Goal: Information Seeking & Learning: Understand process/instructions

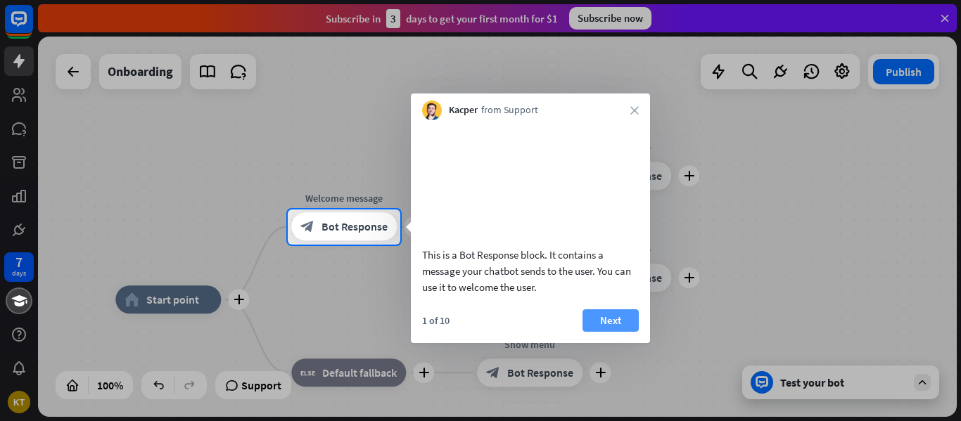
click at [599, 332] on button "Next" at bounding box center [610, 320] width 56 height 23
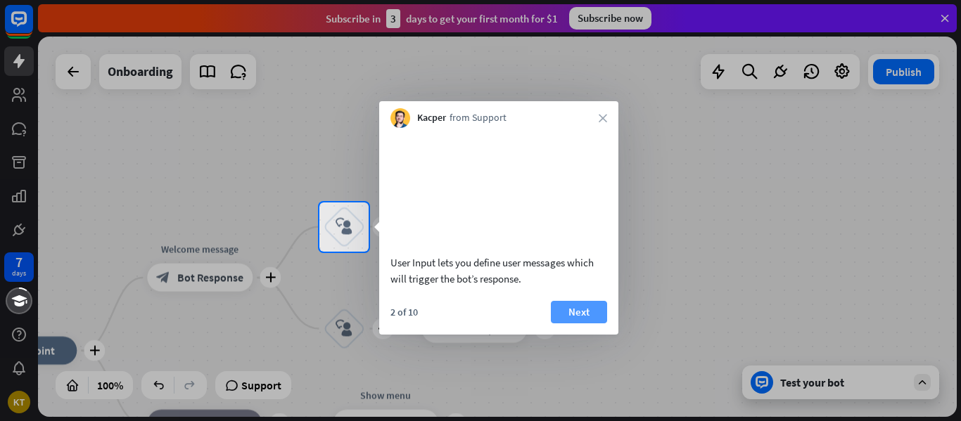
click at [582, 324] on button "Next" at bounding box center [579, 312] width 56 height 23
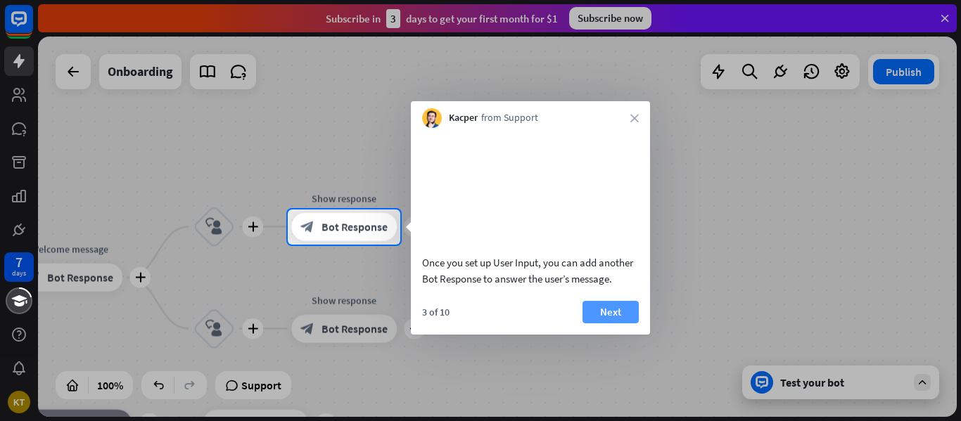
click at [599, 324] on button "Next" at bounding box center [610, 312] width 56 height 23
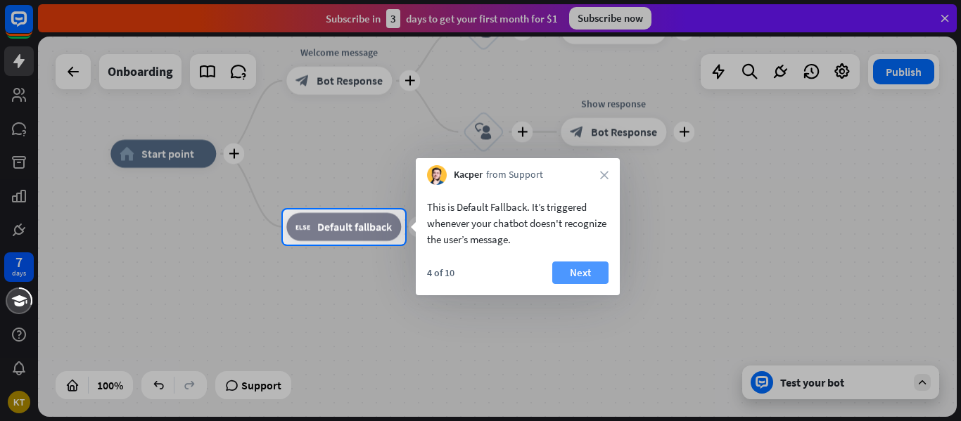
click at [584, 273] on button "Next" at bounding box center [580, 273] width 56 height 23
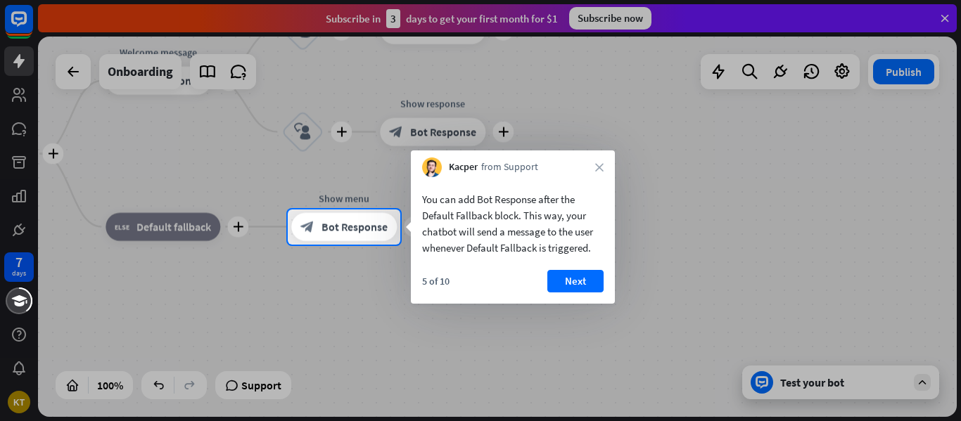
click at [582, 277] on button "Next" at bounding box center [575, 281] width 56 height 23
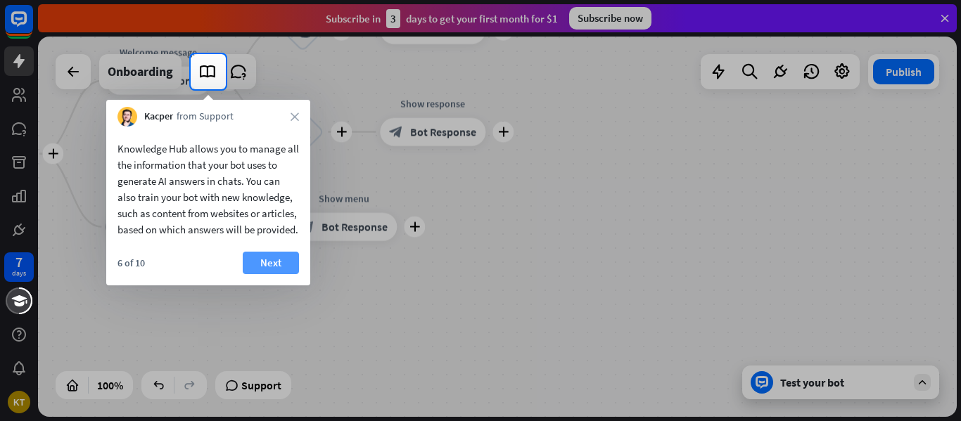
click at [273, 274] on button "Next" at bounding box center [271, 263] width 56 height 23
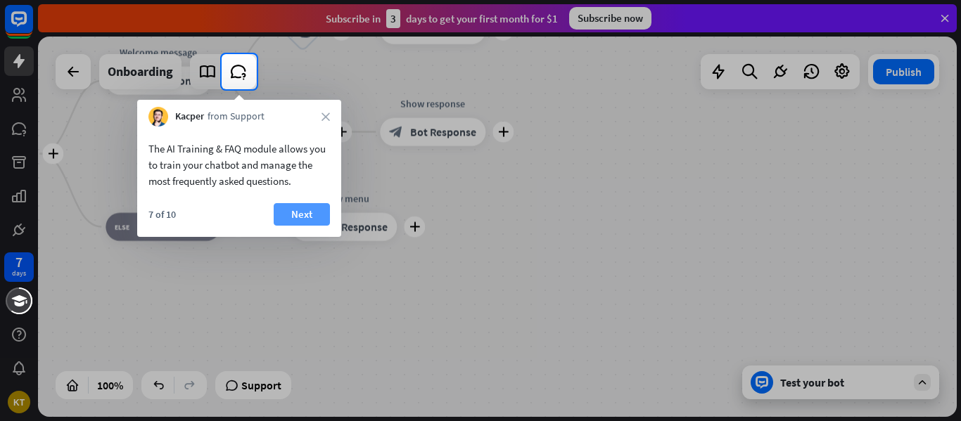
click at [300, 214] on button "Next" at bounding box center [302, 214] width 56 height 23
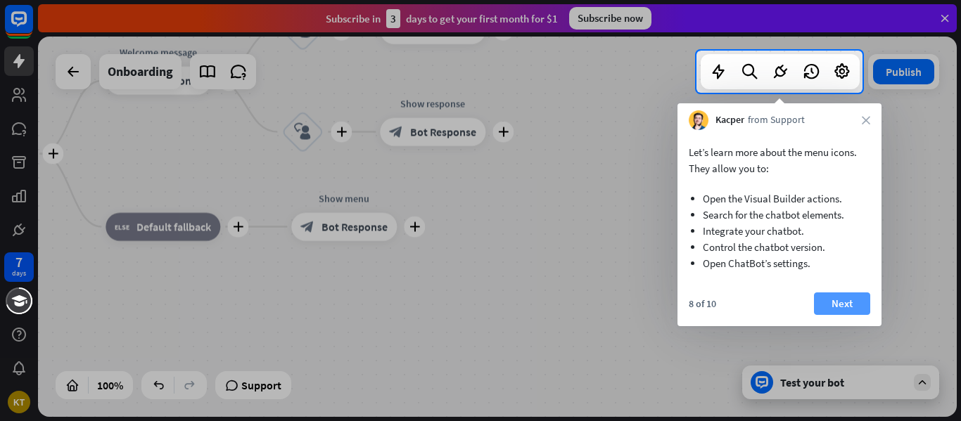
click at [846, 304] on button "Next" at bounding box center [842, 304] width 56 height 23
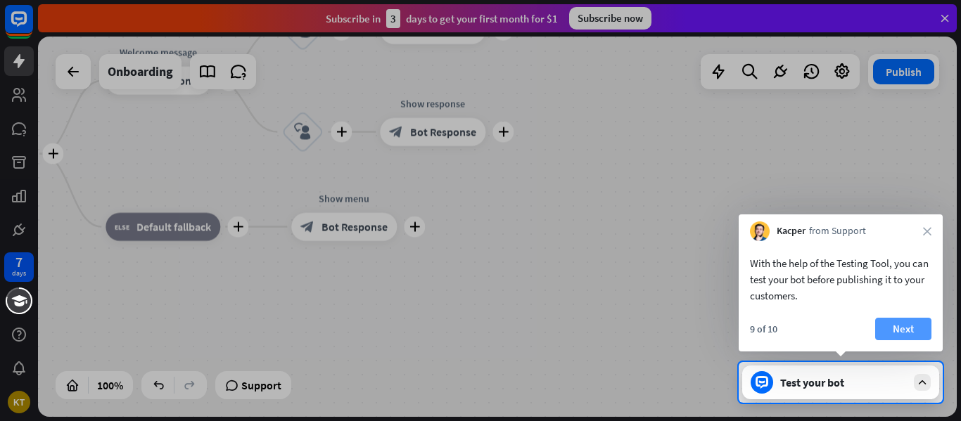
click at [893, 323] on button "Next" at bounding box center [903, 329] width 56 height 23
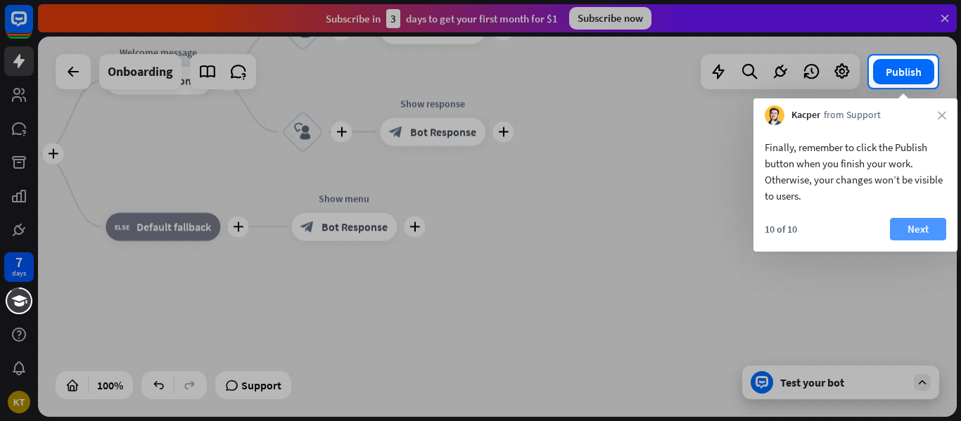
click at [919, 229] on button "Next" at bounding box center [918, 229] width 56 height 23
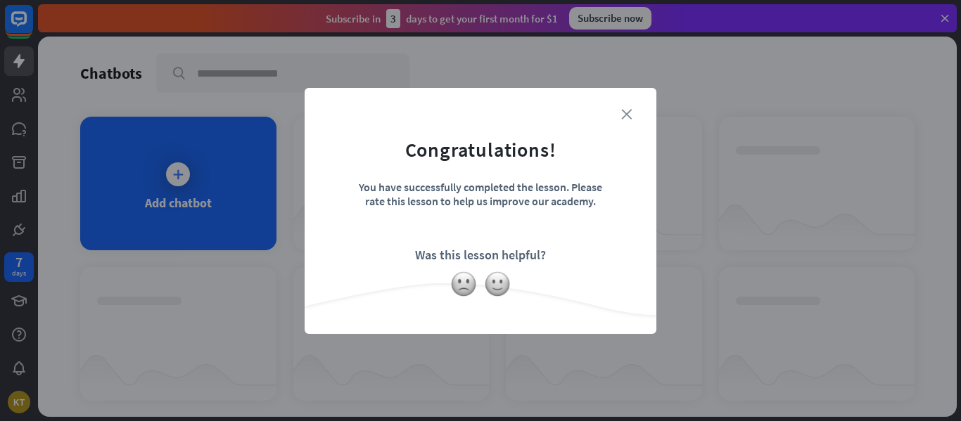
click at [627, 116] on icon "close" at bounding box center [626, 114] width 11 height 11
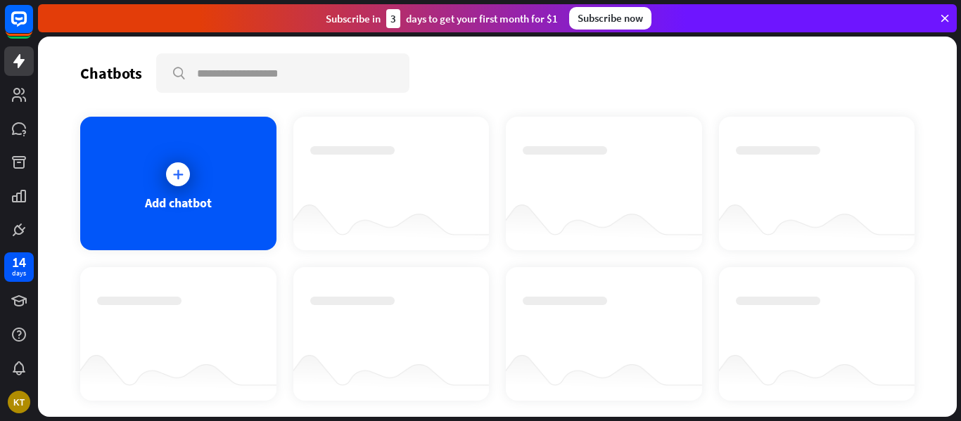
click at [942, 18] on icon at bounding box center [944, 18] width 13 height 13
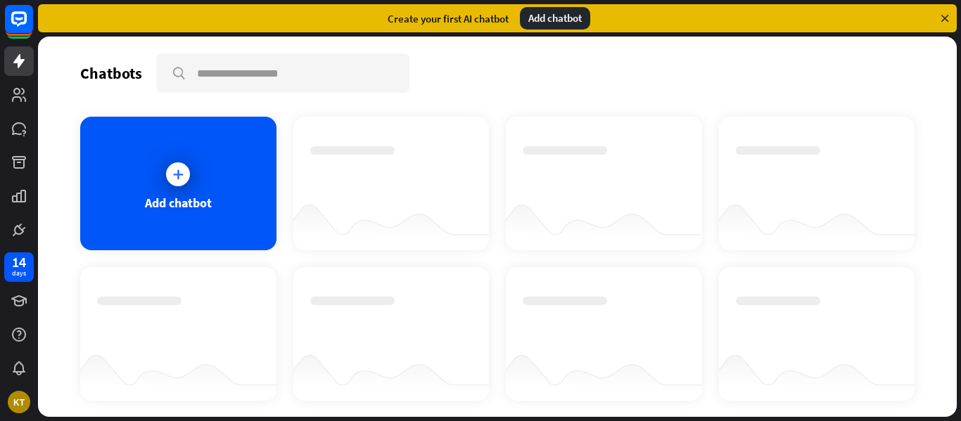
click at [942, 16] on icon at bounding box center [944, 18] width 13 height 13
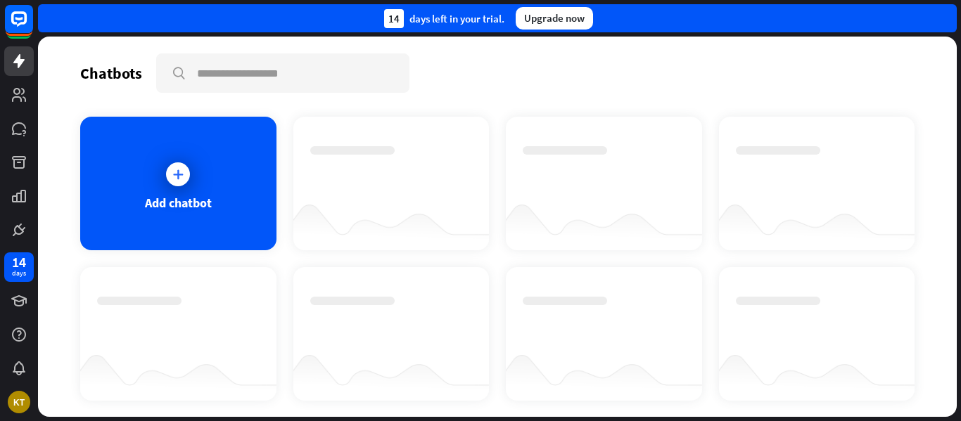
click at [554, 15] on div "Upgrade now" at bounding box center [554, 18] width 77 height 23
